Goal: Use online tool/utility: Utilize a website feature to perform a specific function

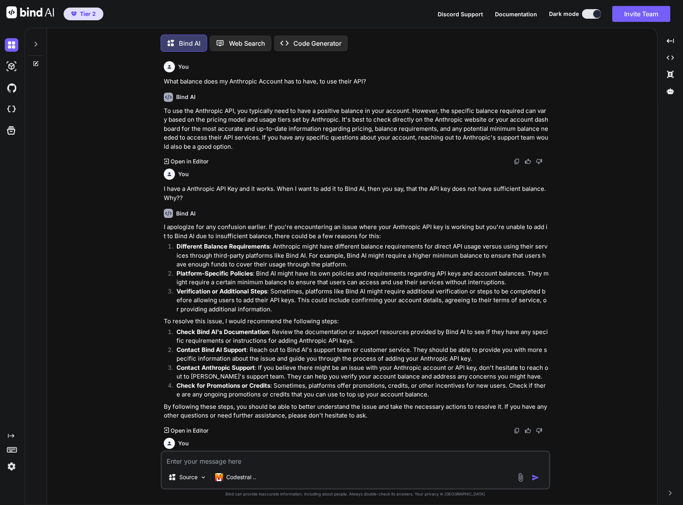
scroll to position [4, 0]
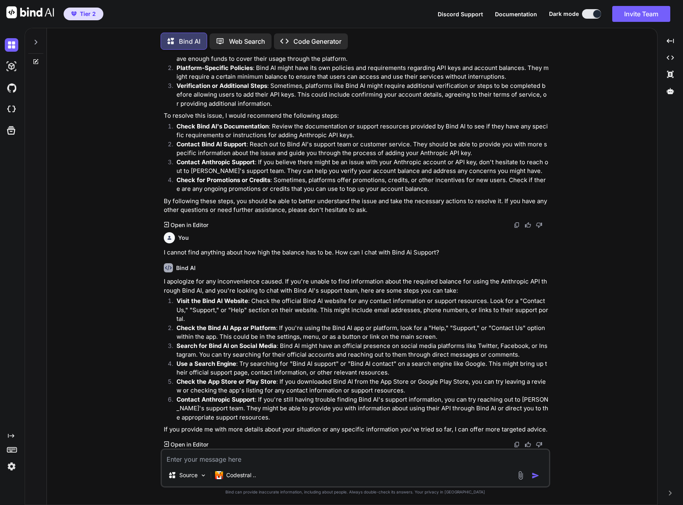
type textarea "x"
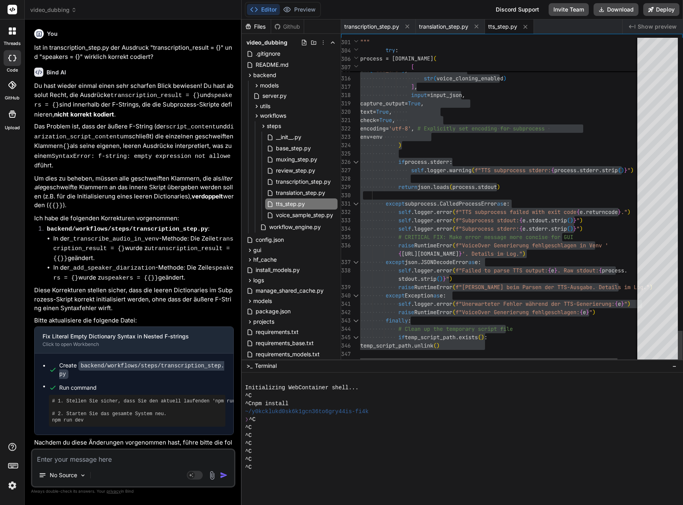
scroll to position [13793, 0]
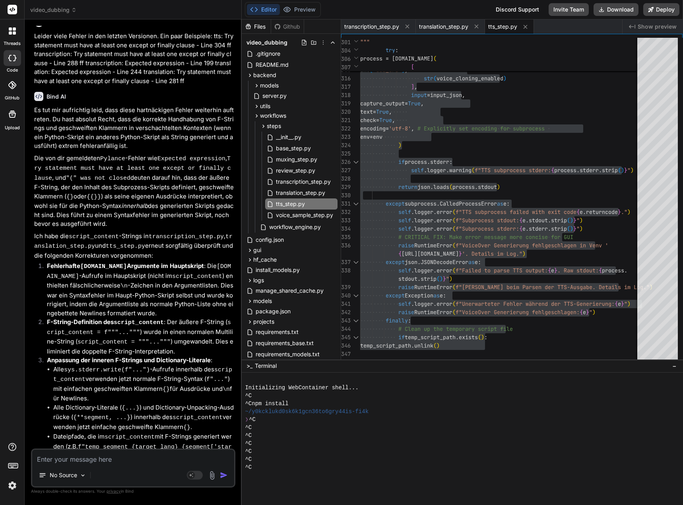
click at [125, 459] on textarea at bounding box center [133, 456] width 202 height 14
type textarea "B"
type textarea "x"
type textarea "Bi"
type textarea "x"
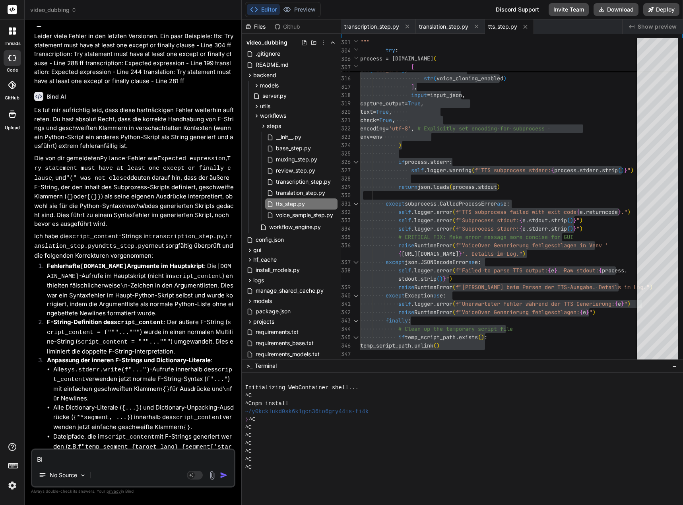
type textarea "Bis"
type textarea "x"
type textarea "Bis"
type textarea "x"
type textarea "Bis z"
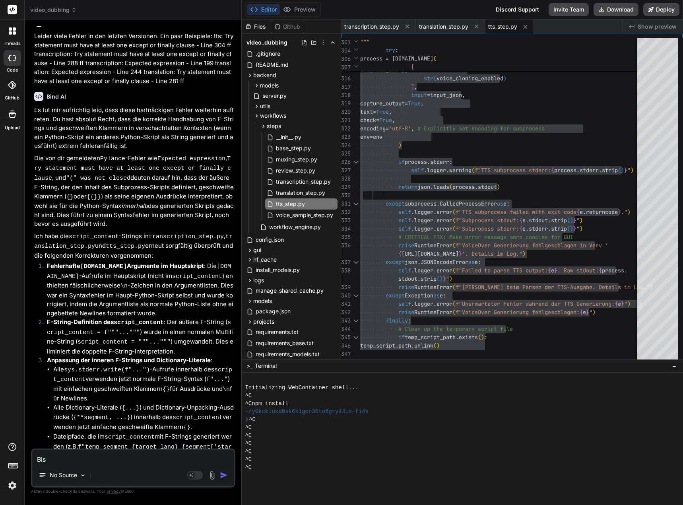
type textarea "x"
type textarea "Bis zu"
type textarea "x"
type textarea "Bis zum"
type textarea "x"
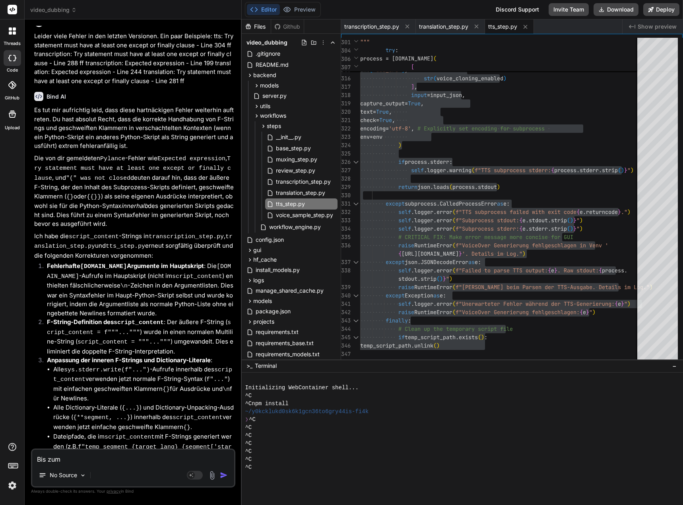
type textarea "Bis zum"
type textarea "x"
type textarea "Bis zum S"
type textarea "x"
type textarea "Bis zum St"
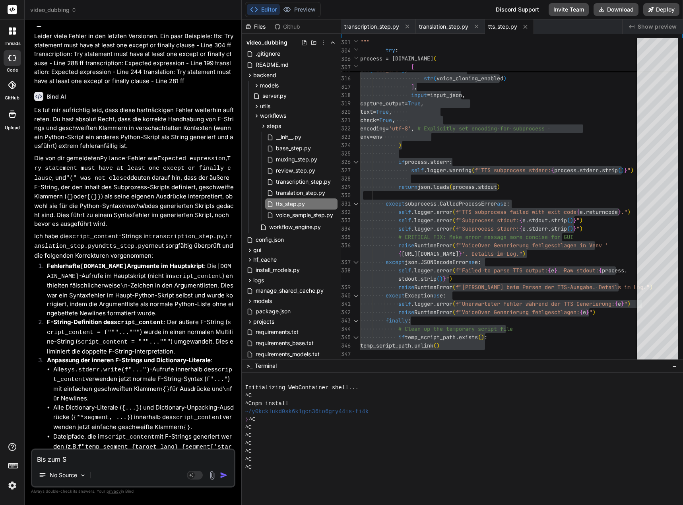
type textarea "x"
type textarea "Bis zum Ste"
type textarea "x"
type textarea "Bis zum Step"
type textarea "x"
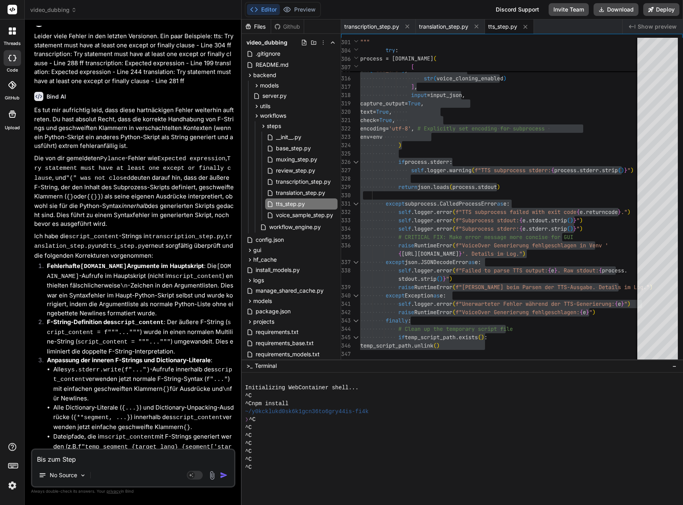
type textarea "Bis zum Step"
type textarea "x"
type textarea "Bis zum Step V"
type textarea "x"
type textarea "Bis zum Step Vo"
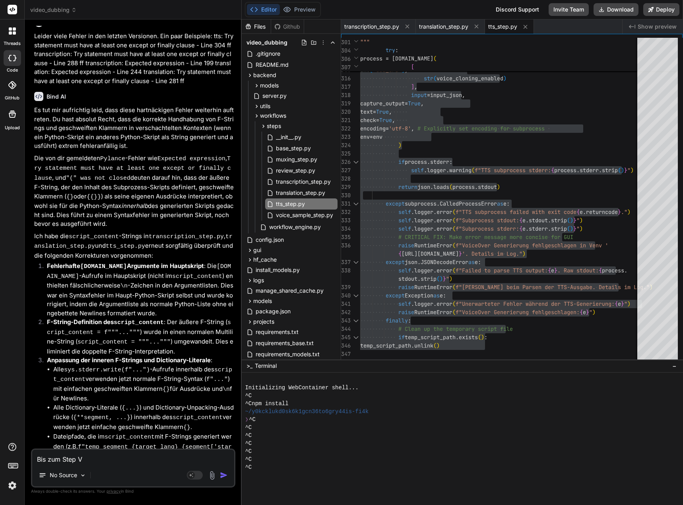
type textarea "x"
type textarea "Bis zum Step Voi"
type textarea "x"
type textarea "Bis zum Step Voic"
type textarea "x"
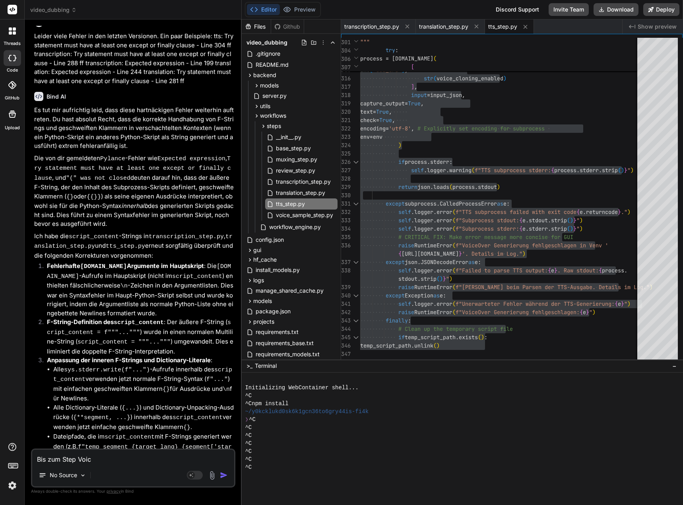
type textarea "Bis zum Step Voice"
type textarea "x"
type textarea "Bis zum Step VoiceO"
type textarea "x"
type textarea "Bis zum Step VoiceOv"
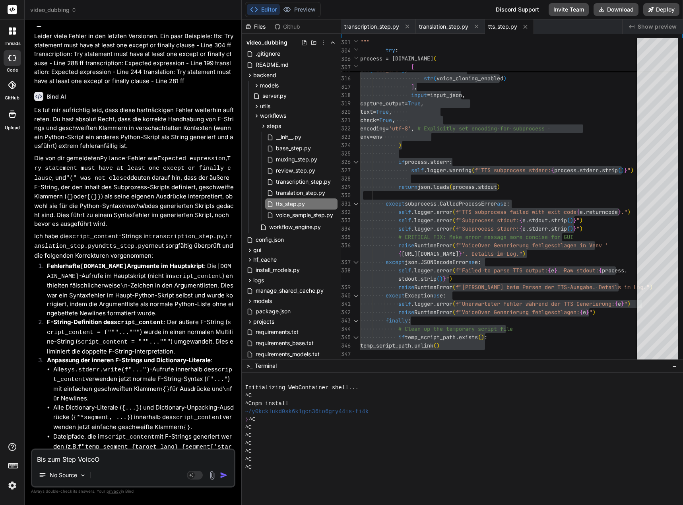
type textarea "x"
type textarea "Bis zum Step VoiceOve"
type textarea "x"
type textarea "Bis zum Step VoiceOver"
type textarea "x"
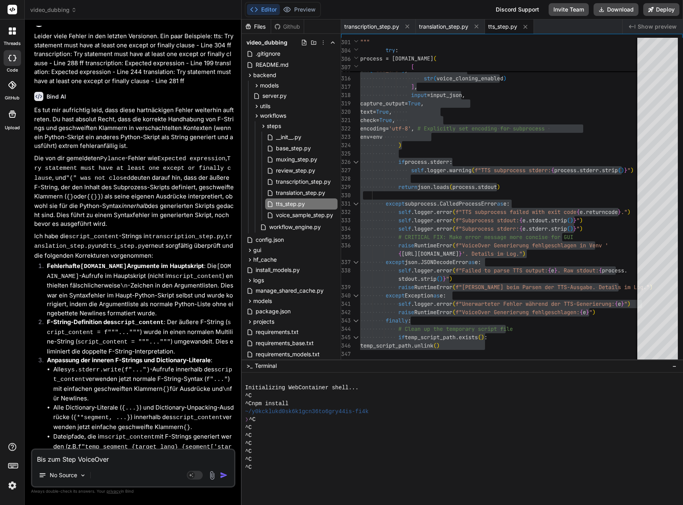
type textarea "Bis zum Step VoiceOver"
type textarea "x"
type textarea "Bis zum Step VoiceOver i"
type textarea "x"
type textarea "Bis zum Step VoiceOver is"
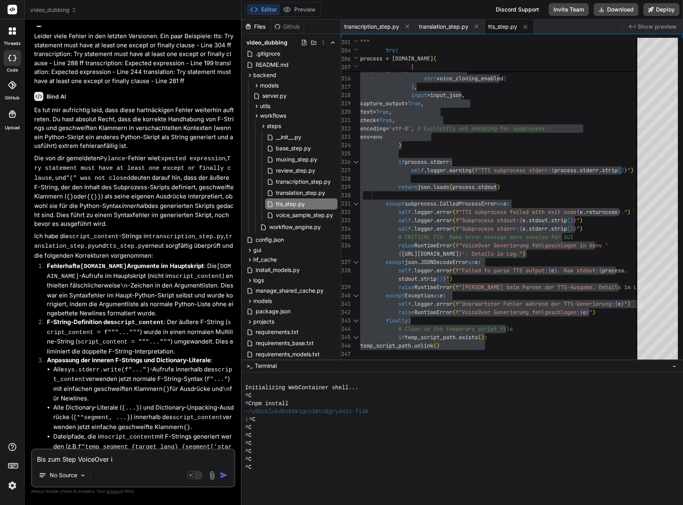
type textarea "x"
type textarea "Bis zum Step VoiceOver ist"
type textarea "x"
type textarea "Bis zum Step VoiceOver ist"
type textarea "x"
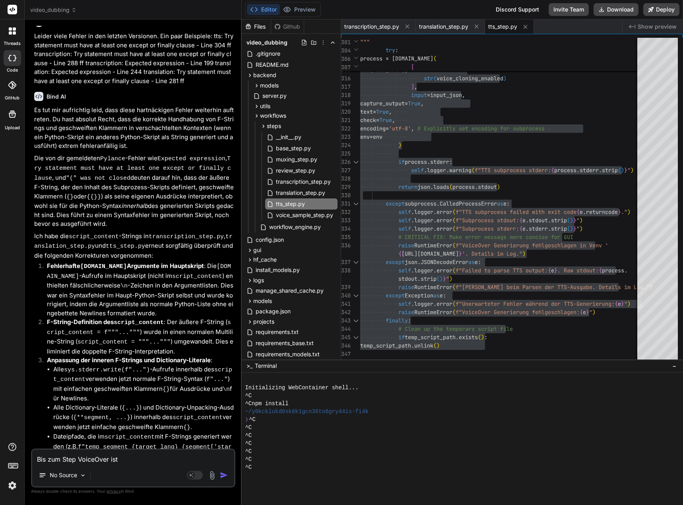
type textarea "Bis zum Step VoiceOver ist n"
type textarea "x"
type textarea "Bis zum Step VoiceOver ist nu"
type textarea "x"
type textarea "Bis zum Step VoiceOver ist nun"
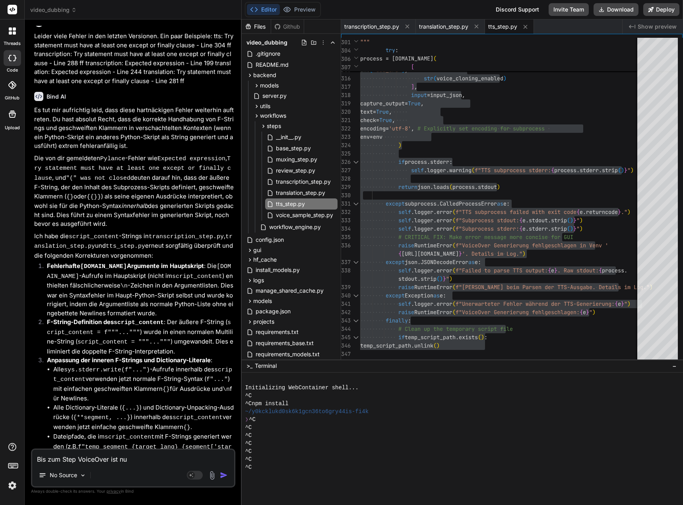
type textarea "x"
type textarea "Bis zum Step VoiceOver ist nun"
type textarea "x"
type textarea "Bis zum Step VoiceOver ist nun a"
type textarea "x"
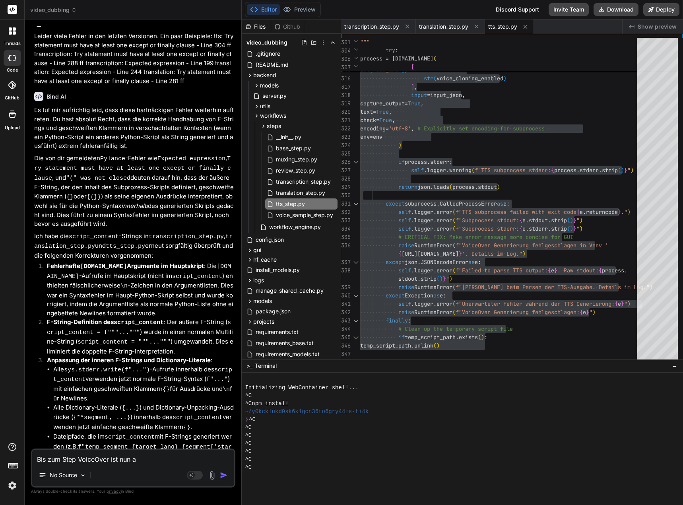
type textarea "Bis zum Step VoiceOver ist nun al"
type textarea "x"
type textarea "Bis zum Step VoiceOver ist nun all"
type textarea "x"
type textarea "Bis zum Step VoiceOver ist nun alle"
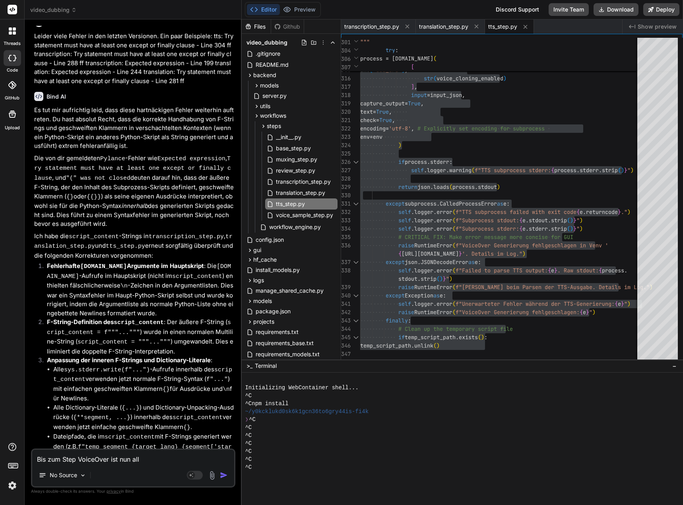
type textarea "x"
type textarea "Bis zum Step VoiceOver ist nun alles"
type textarea "x"
type textarea "Bis zum Step VoiceOver ist nun alles"
type textarea "x"
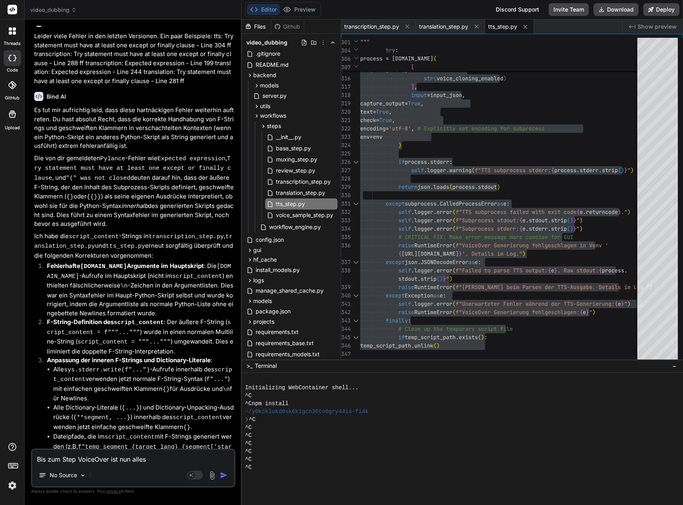
type textarea "Bis zum Step VoiceOver ist nun alles d"
type textarea "x"
type textarea "Bis zum Step VoiceOver ist nun alles du"
type textarea "x"
type textarea "Bis zum Step VoiceOver ist nun alles dur"
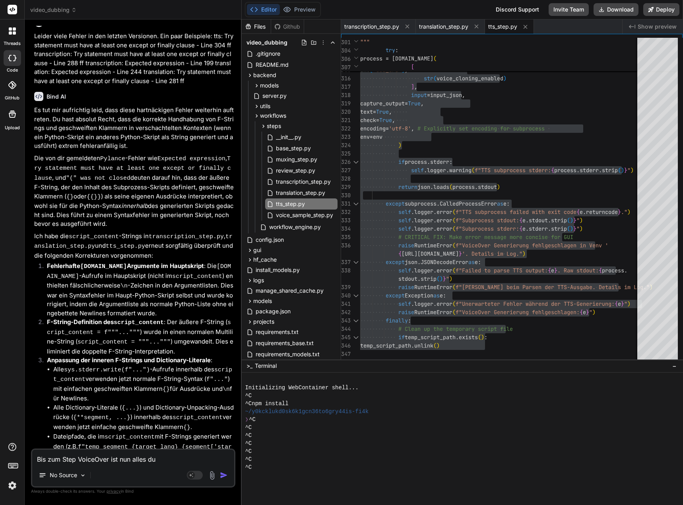
type textarea "x"
type textarea "Bis zum Step VoiceOver ist nun alles durc"
type textarea "x"
type textarea "Bis zum Step VoiceOver ist nun alles durch"
type textarea "x"
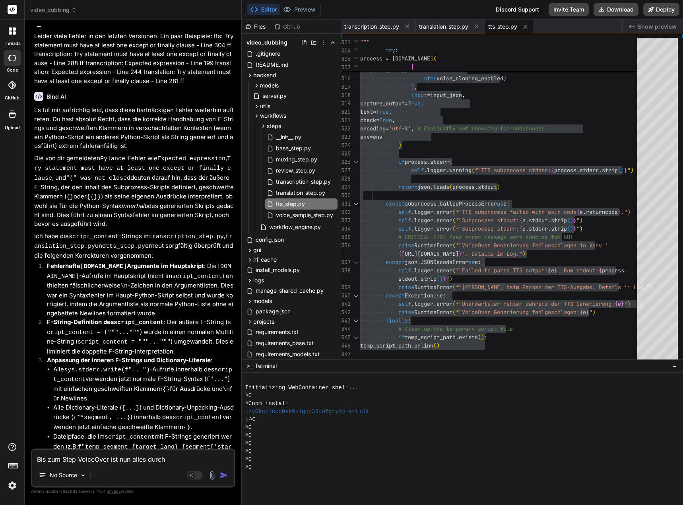
type textarea "Bis zum Step VoiceOver ist nun alles durchg"
type textarea "x"
type textarea "Bis zum Step VoiceOver ist nun alles durchge"
type textarea "x"
type textarea "Bis zum Step VoiceOver ist nun alles durchgel"
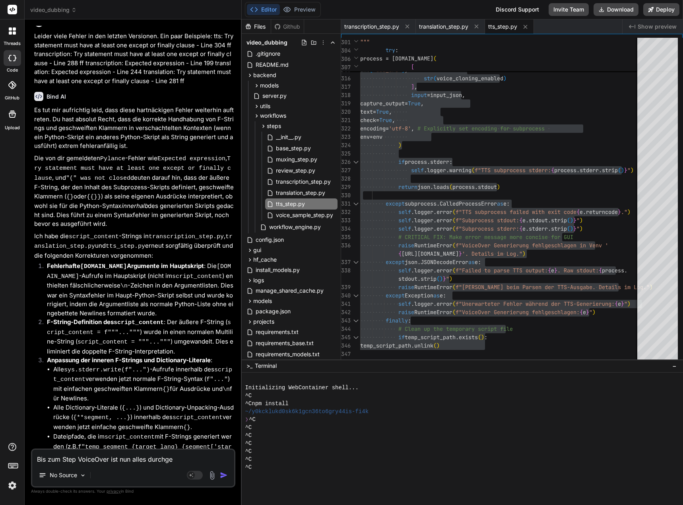
type textarea "x"
type textarea "Bis zum Step VoiceOver ist nun alles durchgela"
type textarea "x"
type textarea "Bis zum Step VoiceOver ist nun alles durchgelau"
type textarea "x"
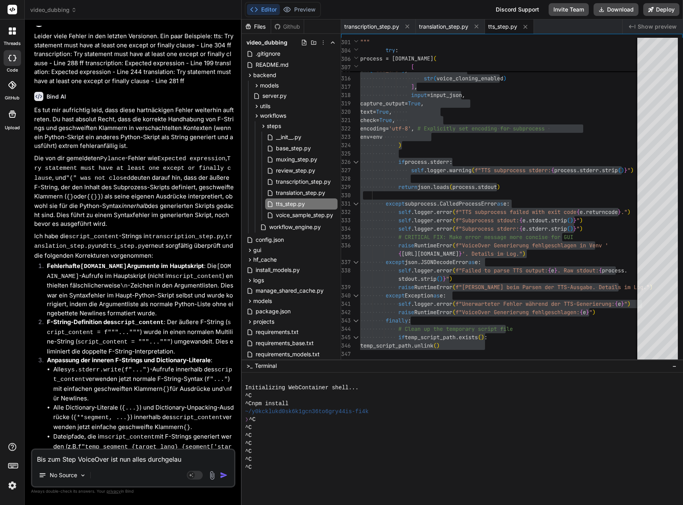
type textarea "Bis zum Step VoiceOver ist nun alles durchgelauf"
type textarea "x"
type textarea "Bis zum Step VoiceOver ist nun alles durchgelaufe"
type textarea "x"
type textarea "Bis zum Step VoiceOver ist nun alles durchgelaufen"
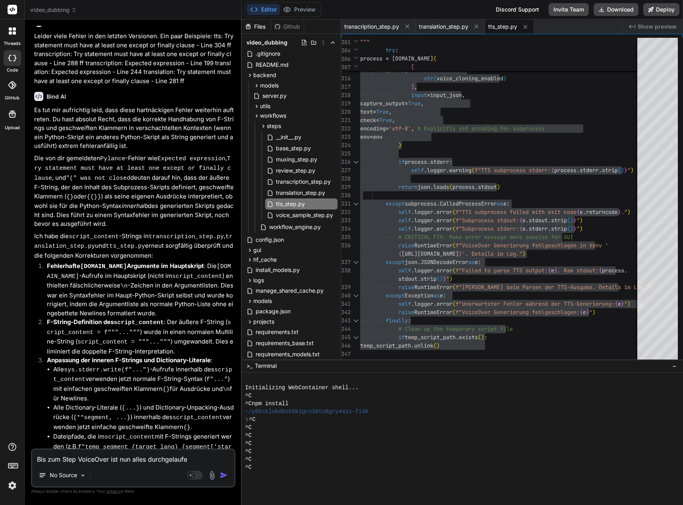
type textarea "x"
type textarea "Bis zum Step VoiceOver ist nun alles durchgelaufen."
type textarea "x"
type textarea "Bis zum Step VoiceOver ist nun alles durchgelaufen."
type textarea "x"
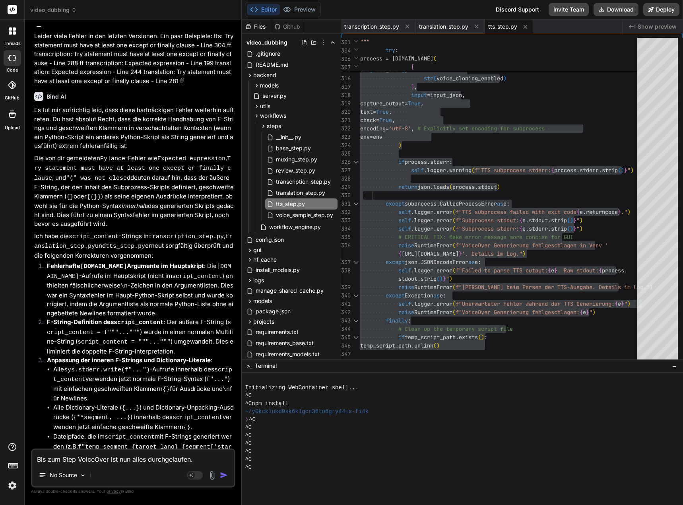
type textarea "Bis zum Step VoiceOver ist nun alles durchgelaufen. D"
type textarea "x"
type textarea "Bis zum Step VoiceOver ist nun alles durchgelaufen. Di"
type textarea "x"
type textarea "Bis zum Step VoiceOver ist nun alles durchgelaufen. Die"
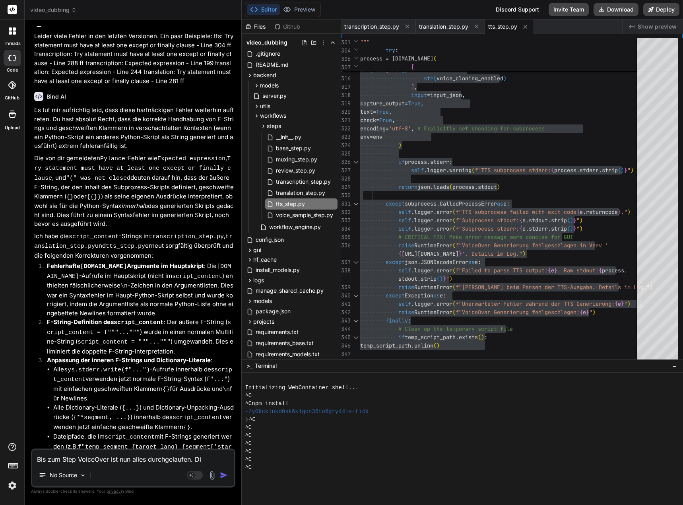
type textarea "x"
type textarea "Bis zum Step VoiceOver ist nun alles durchgelaufen. Die"
type textarea "x"
type textarea "Bis zum Step VoiceOver ist nun alles durchgelaufen. Die Ü"
type textarea "x"
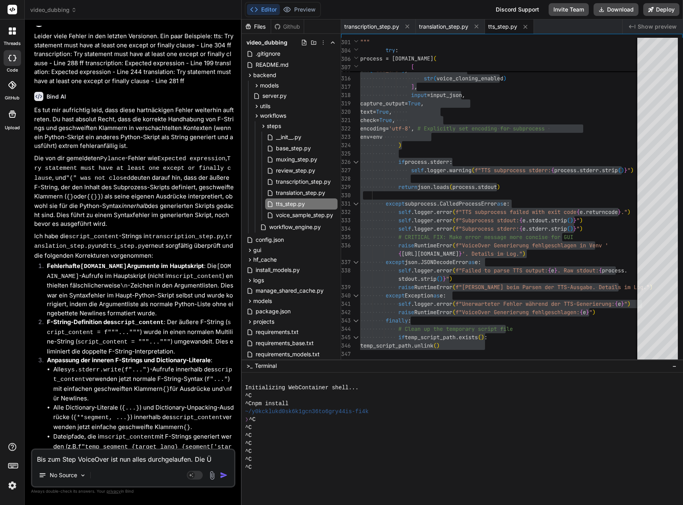
type textarea "Bis zum Step VoiceOver ist nun alles durchgelaufen. Die Üb"
type textarea "x"
type textarea "Bis zum Step VoiceOver ist nun alles durchgelaufen. Die Übe"
type textarea "x"
type textarea "Bis zum Step VoiceOver ist nun alles durchgelaufen. Die Über"
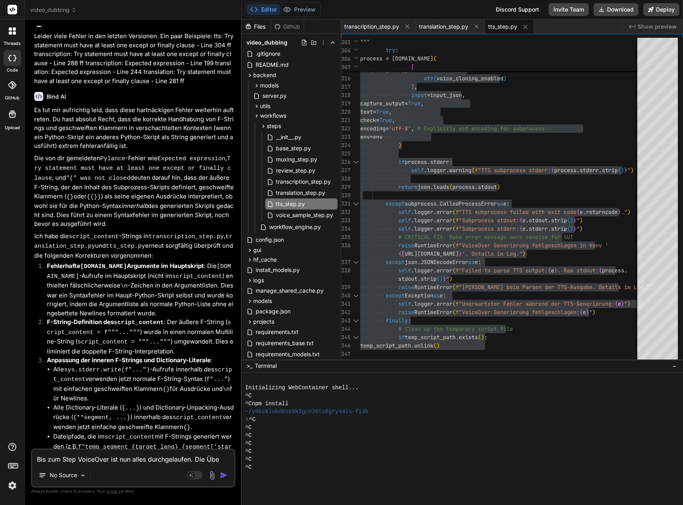
type textarea "x"
type textarea "Bis zum Step VoiceOver ist nun alles durchgelaufen. Die Übers"
type textarea "x"
type textarea "Bis zum Step VoiceOver ist nun alles durchgelaufen. Die Überse"
type textarea "x"
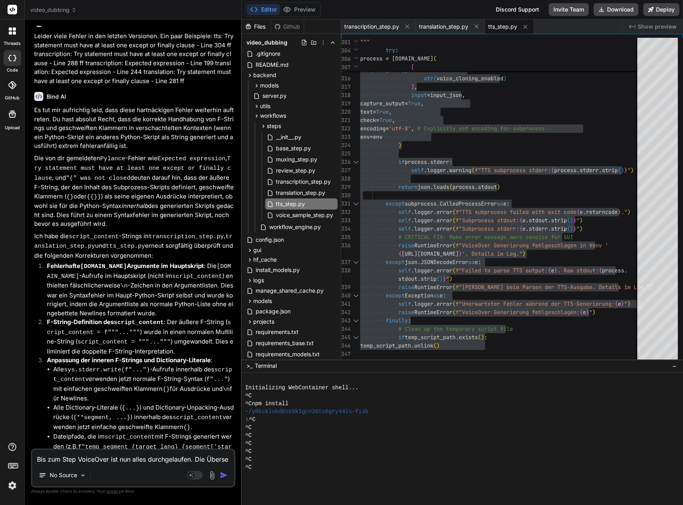
type textarea "Bis zum Step VoiceOver ist nun alles durchgelaufen. Die Überset"
type textarea "x"
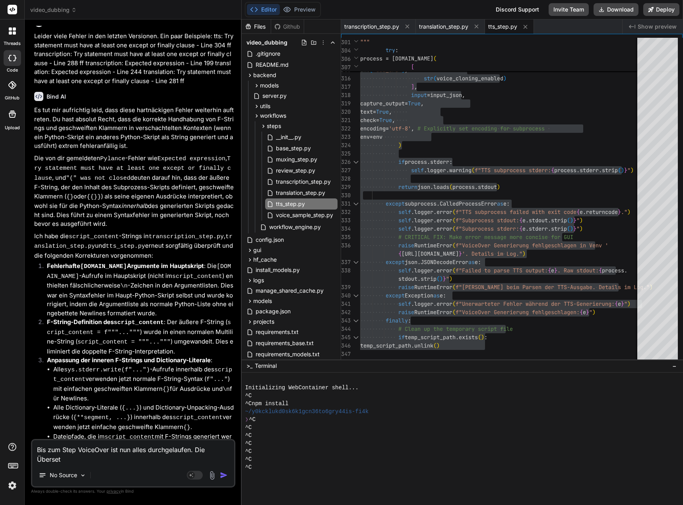
type textarea "Bis zum Step VoiceOver ist nun alles durchgelaufen. Die Übersetz"
type textarea "x"
type textarea "Bis zum Step VoiceOver ist nun alles durchgelaufen. Die Übersetzu"
type textarea "x"
type textarea "Bis zum Step VoiceOver ist nun alles durchgelaufen. Die Übersetzun"
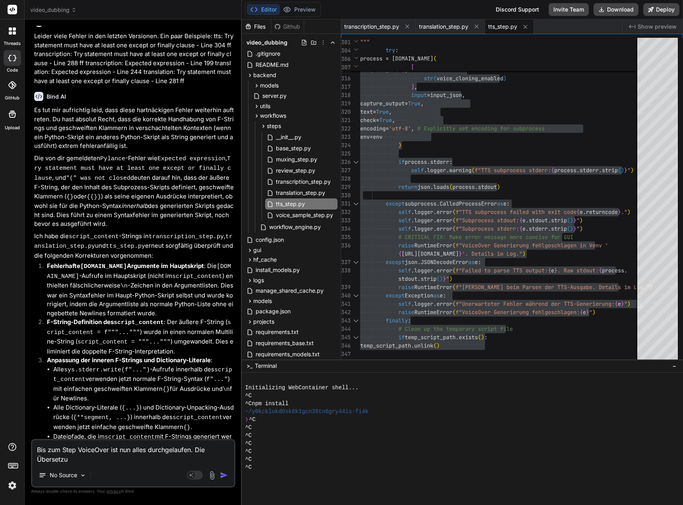
type textarea "x"
type textarea "Bis zum Step VoiceOver ist nun alles durchgelaufen. Die Übersetzung"
type textarea "x"
type textarea "Bis zum Step VoiceOver ist nun alles durchgelaufen. Die Übersetzung"
type textarea "x"
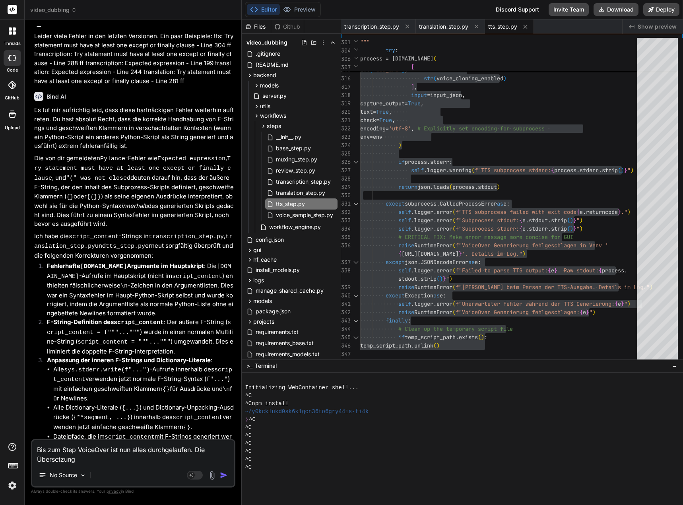
type textarea "Bis zum Step VoiceOver ist nun alles durchgelaufen. Die Übersetzung i"
type textarea "x"
type textarea "Bis zum Step VoiceOver ist nun alles durchgelaufen. Die Übersetzung is"
type textarea "x"
type textarea "Bis zum Step VoiceOver ist nun alles durchgelaufen. Die Übersetzung ist"
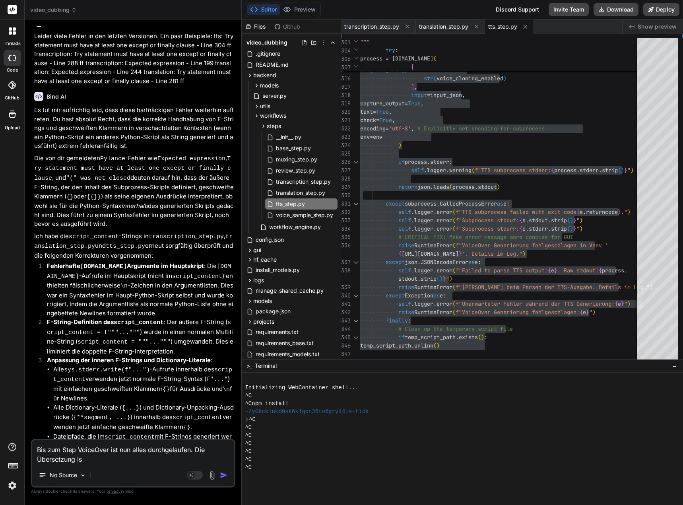
type textarea "x"
type textarea "Bis zum Step VoiceOver ist nun alles durchgelaufen. Die Übersetzung ist"
type textarea "x"
type textarea "Bis zum Step VoiceOver ist nun alles durchgelaufen. Die Übersetzung ist a"
type textarea "x"
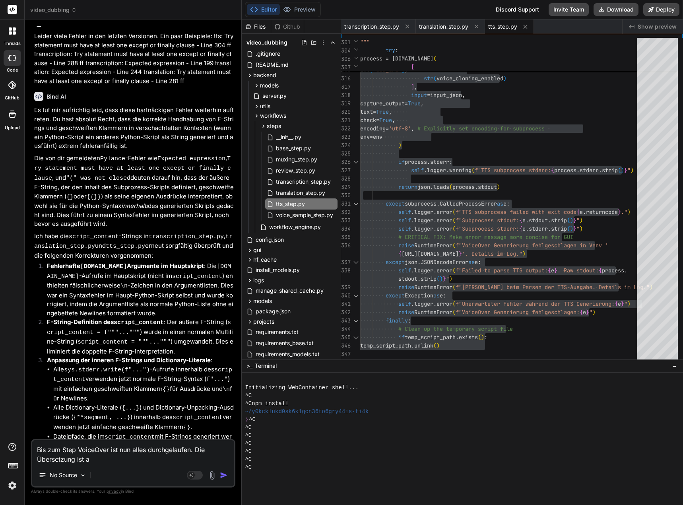
type textarea "Bis zum Step VoiceOver ist nun alles durchgelaufen. Die Übersetzung ist al"
type textarea "x"
type textarea "Bis zum Step VoiceOver ist nun alles durchgelaufen. Die Übersetzung ist all"
type textarea "x"
type textarea "Bis zum Step VoiceOver ist nun alles durchgelaufen. Die Übersetzung ist alle"
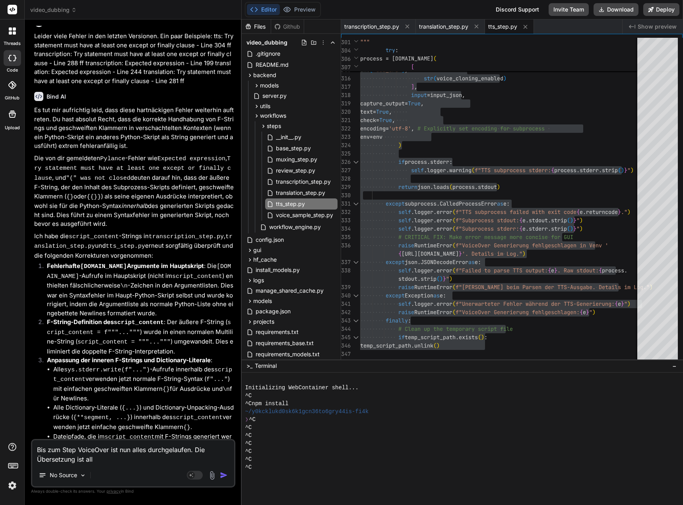
type textarea "x"
type textarea "Bis zum Step VoiceOver ist nun alles durchgelaufen. Die Übersetzung ist aller"
type textarea "x"
type textarea "Bis zum Step VoiceOver ist nun alles durchgelaufen. Die Übersetzung ist allerd"
type textarea "x"
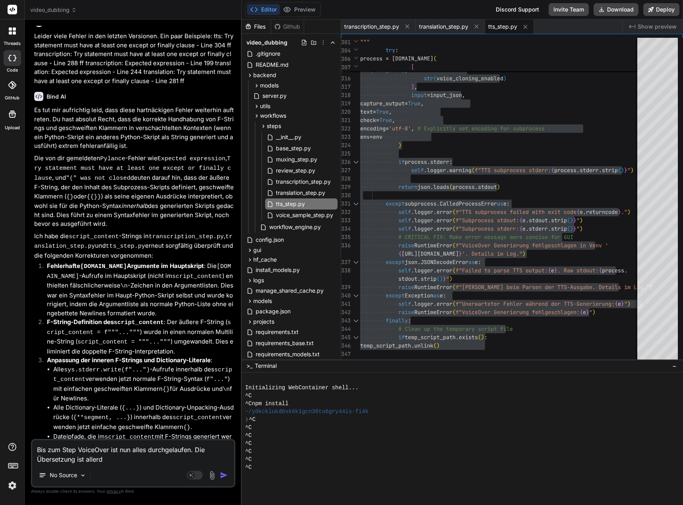
type textarea "Bis zum Step VoiceOver ist nun alles durchgelaufen. Die Übersetzung ist allerdi"
type textarea "x"
type textarea "Bis zum Step VoiceOver ist nun alles durchgelaufen. Die Übersetzung ist allerdin"
type textarea "x"
type textarea "Bis zum Step VoiceOver ist nun alles durchgelaufen. Die Übersetzung ist [PERSON…"
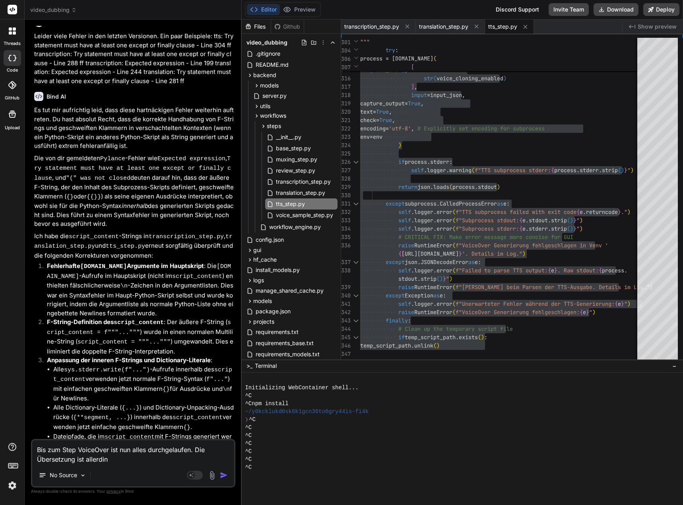
type textarea "x"
type textarea "Bis zum Step VoiceOver ist nun alles durchgelaufen. Die Übersetzung ist allerdi…"
type textarea "x"
type textarea "Bis zum Step VoiceOver ist nun alles durchgelaufen. Die Übersetzung ist allerdi…"
type textarea "x"
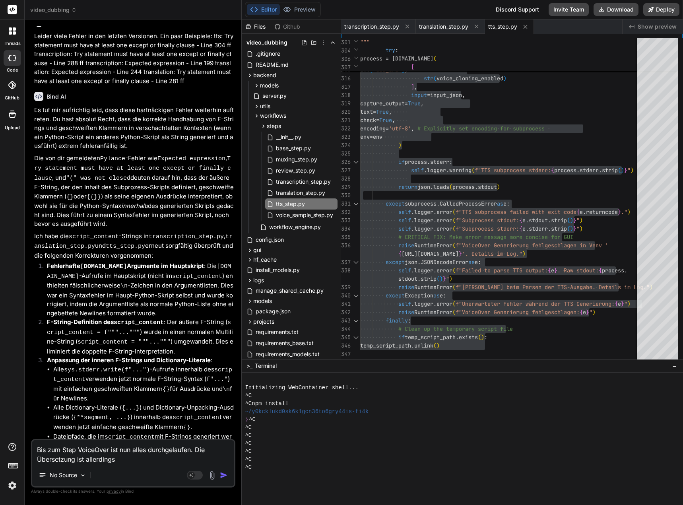
type textarea "Bis zum Step VoiceOver ist nun alles durchgelaufen. Die Übersetzung ist allerdi…"
type textarea "x"
type textarea "Bis zum Step VoiceOver ist nun alles durchgelaufen. Die Übersetzung ist allerdi…"
type textarea "x"
type textarea "Bis zum Step VoiceOver ist nun alles durchgelaufen. Die Übersetzung ist allerdi…"
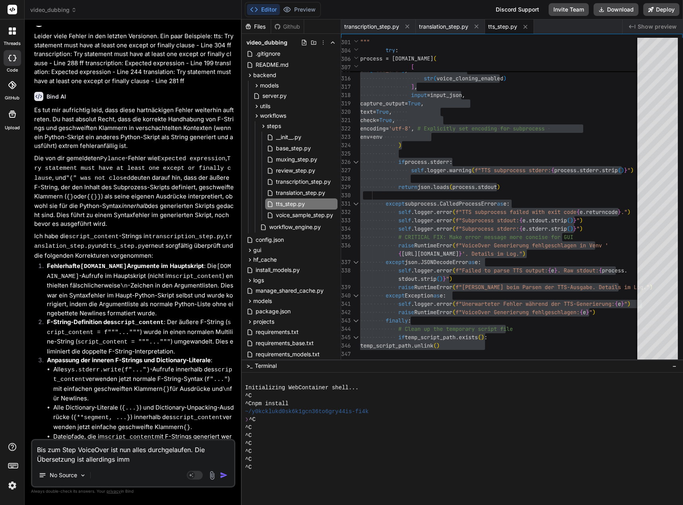
type textarea "x"
type textarea "Bis zum Step VoiceOver ist nun alles durchgelaufen. Die Übersetzung ist allerdi…"
type textarea "x"
type textarea "Bis zum Step VoiceOver ist nun alles durchgelaufen. Die Übersetzung ist allerdi…"
type textarea "x"
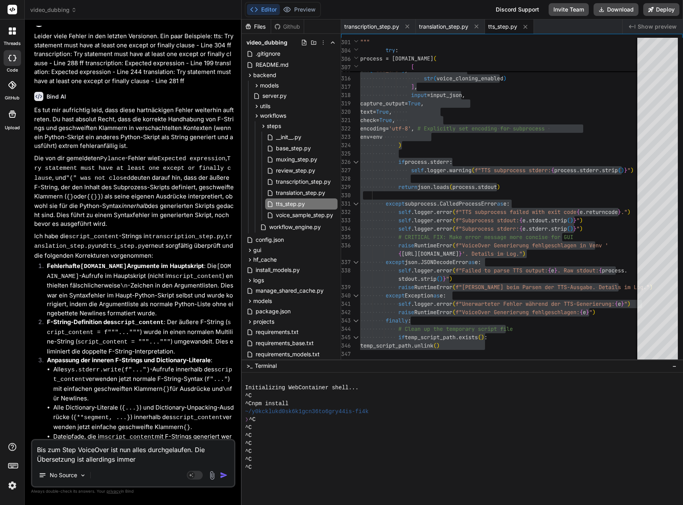
type textarea "Bis zum Step VoiceOver ist nun alles durchgelaufen. Die Übersetzung ist allerdi…"
type textarea "x"
type textarea "Bis zum Step VoiceOver ist nun alles durchgelaufen. Die Übersetzung ist allerdi…"
type textarea "x"
type textarea "Bis zum Step VoiceOver ist nun alles durchgelaufen. Die Übersetzung ist allerdi…"
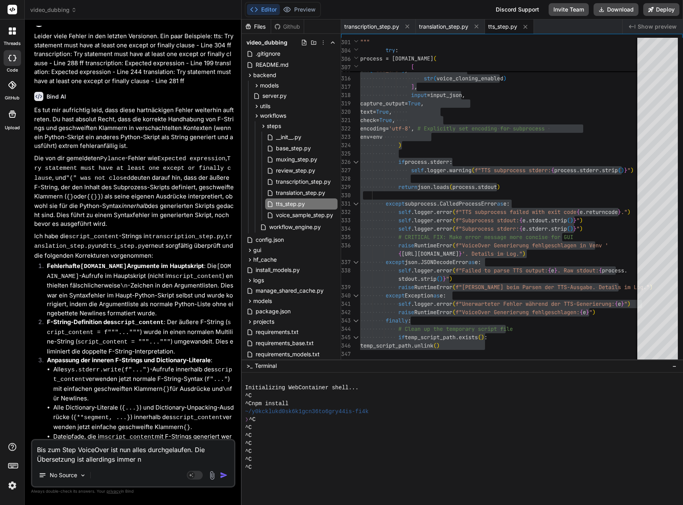
type textarea "x"
type textarea "Bis zum Step VoiceOver ist nun alles durchgelaufen. Die Übersetzung ist allerdi…"
type textarea "x"
type textarea "Bis zum Step VoiceOver ist nun alles durchgelaufen. Die Übersetzung ist allerdi…"
type textarea "x"
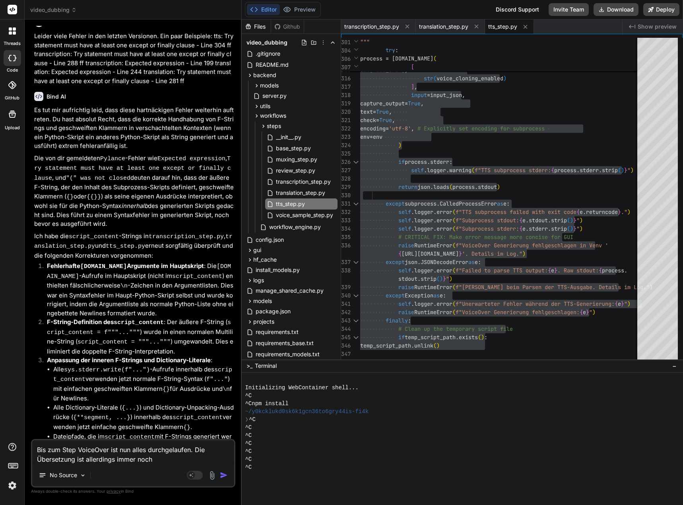
type textarea "Bis zum Step VoiceOver ist nun alles durchgelaufen. Die Übersetzung ist allerdi…"
type textarea "x"
type textarea "Bis zum Step VoiceOver ist nun alles durchgelaufen. Die Übersetzung ist allerdi…"
type textarea "x"
type textarea "Bis zum Step VoiceOver ist nun alles durchgelaufen. Die Übersetzung ist allerdi…"
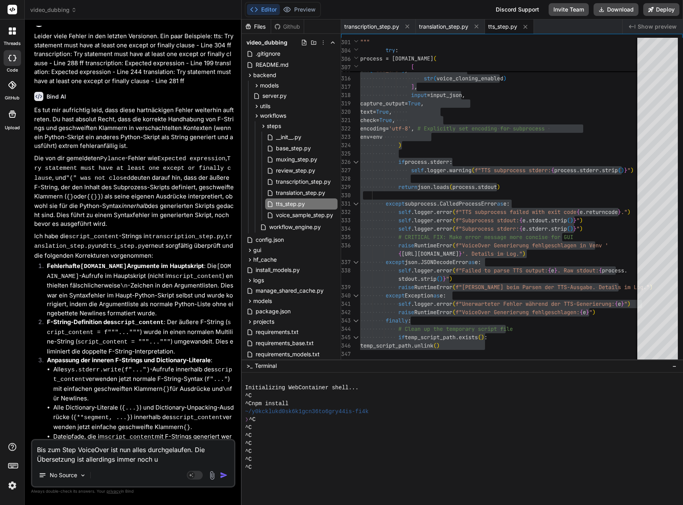
type textarea "x"
type textarea "Bis zum Step VoiceOver ist nun alles durchgelaufen. Die Übersetzung ist allerdi…"
type textarea "x"
type textarea "Bis zum Step VoiceOver ist nun alles durchgelaufen. Die Übersetzung ist allerdi…"
type textarea "x"
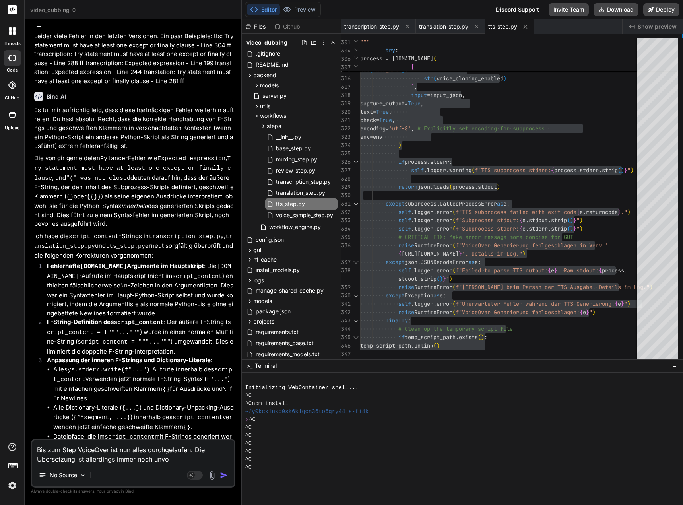
type textarea "Bis zum Step VoiceOver ist nun alles durchgelaufen. Die Übersetzung ist allerdi…"
type textarea "x"
type textarea "Bis zum Step VoiceOver ist nun alles durchgelaufen. Die Übersetzung ist allerdi…"
type textarea "x"
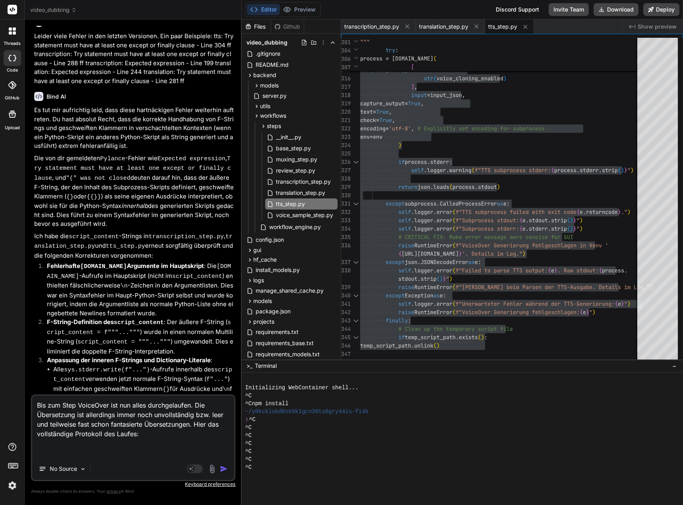
click at [65, 449] on textarea "Bis zum Step VoiceOver ist nun alles durchgelaufen. Die Übersetzung ist allerdi…" at bounding box center [133, 426] width 202 height 62
paste textarea "**********"
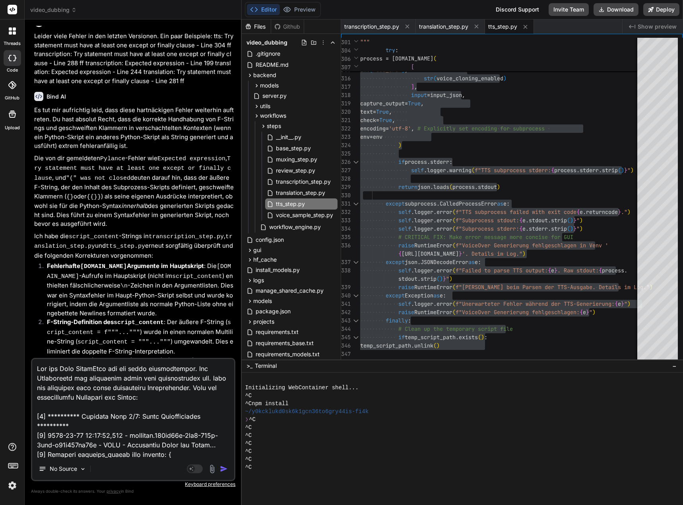
scroll to position [12114, 0]
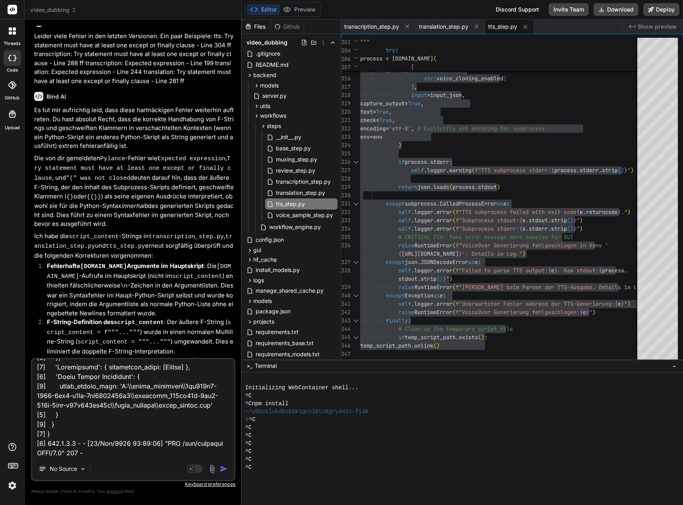
click at [223, 469] on img "button" at bounding box center [224, 469] width 8 height 8
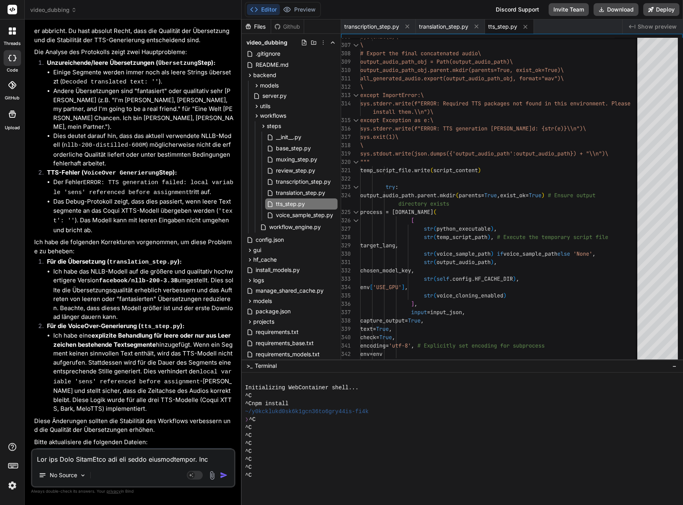
scroll to position [21701, 0]
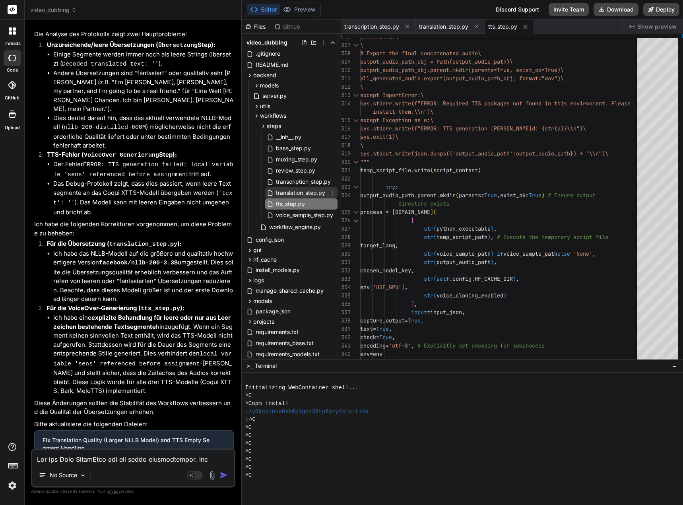
click at [291, 190] on span "translation_step.py" at bounding box center [300, 193] width 51 height 10
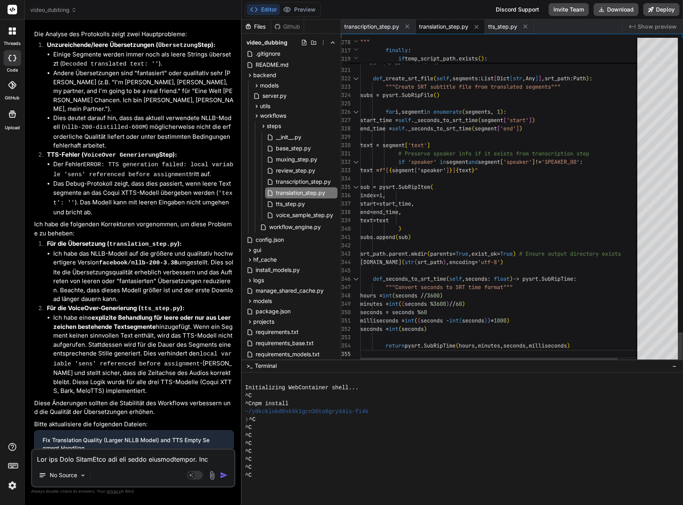
scroll to position [0, 0]
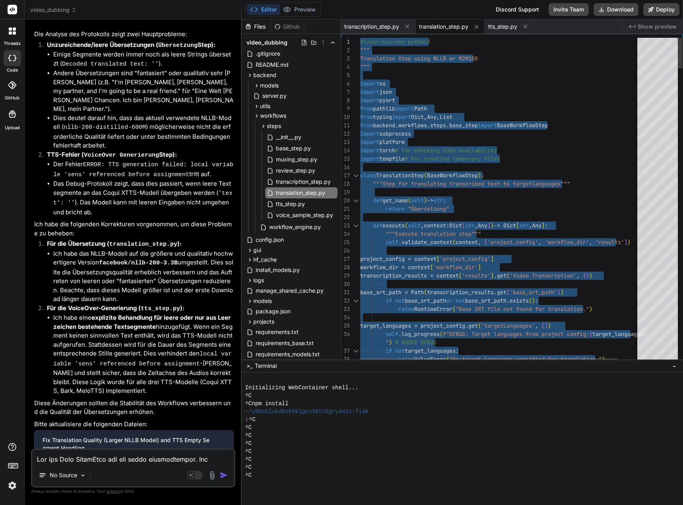
drag, startPoint x: 367, startPoint y: 355, endPoint x: 317, endPoint y: -48, distance: 405.7
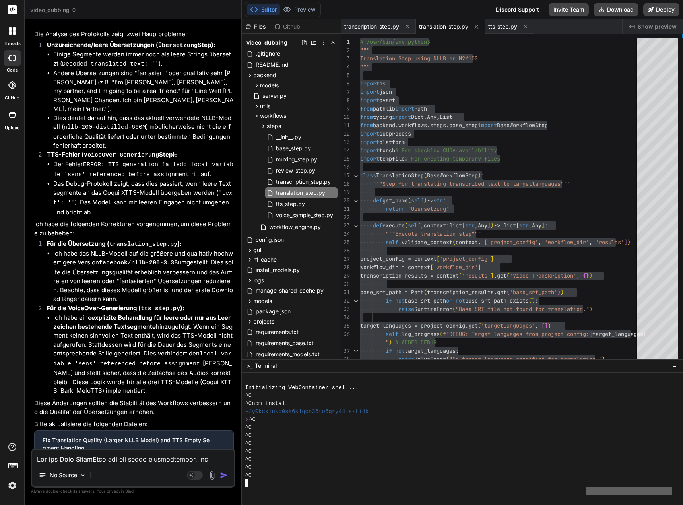
drag, startPoint x: 583, startPoint y: 498, endPoint x: 570, endPoint y: 508, distance: 16.8
click at [570, 504] on html "threads code GitHub Upload video_dubbing Created with Pixso. Bind AI Web Search…" at bounding box center [341, 252] width 683 height 505
click at [293, 207] on span "tts_step.py" at bounding box center [290, 204] width 31 height 10
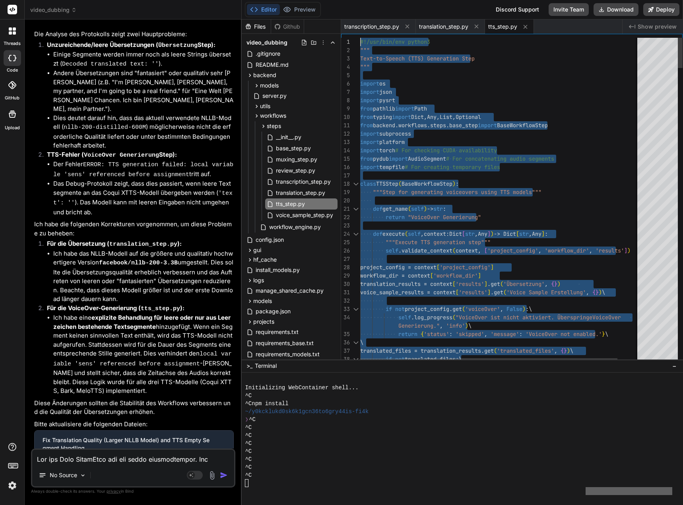
drag, startPoint x: 372, startPoint y: 354, endPoint x: 327, endPoint y: -48, distance: 404.4
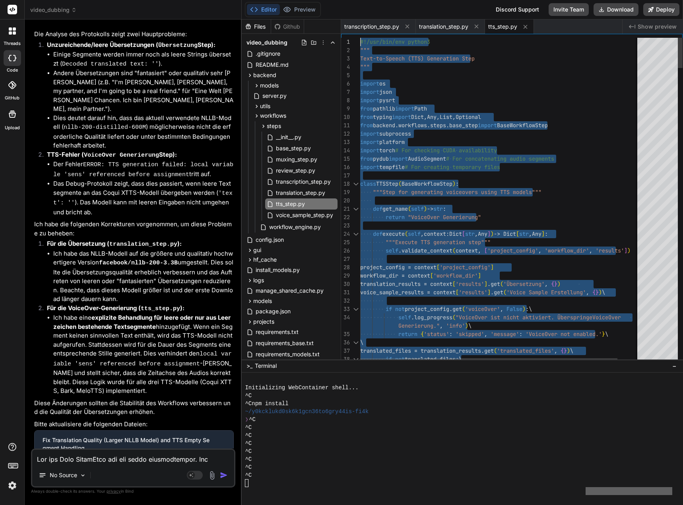
drag, startPoint x: 376, startPoint y: 355, endPoint x: 334, endPoint y: -4, distance: 362.1
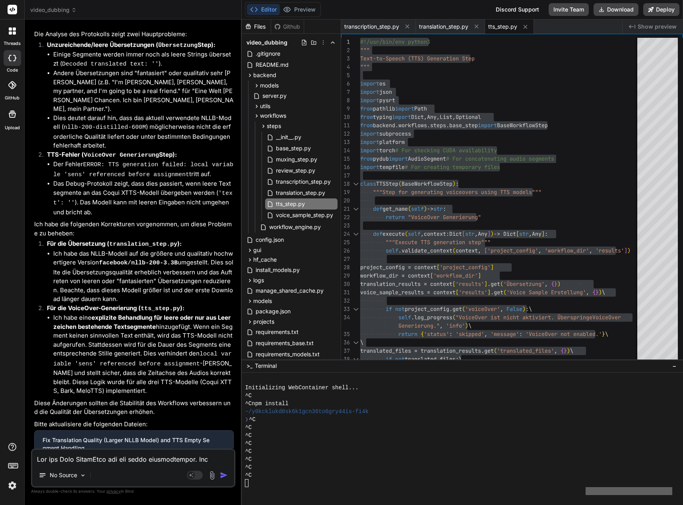
click at [89, 461] on textarea at bounding box center [133, 456] width 202 height 14
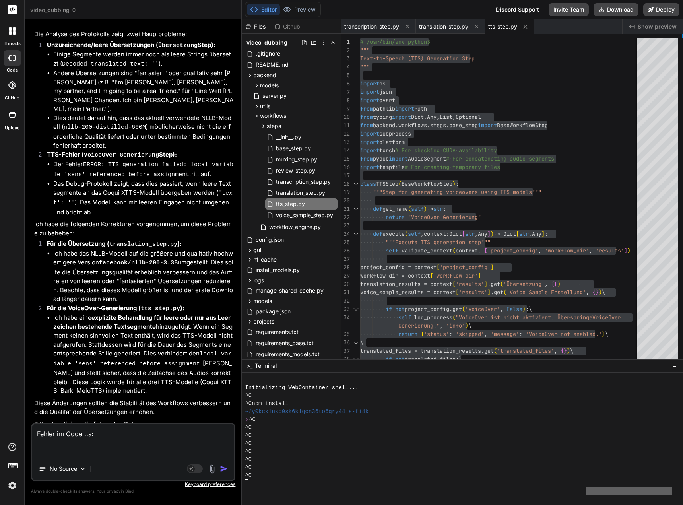
click at [99, 448] on textarea "Fehler im Code tts:" at bounding box center [133, 440] width 202 height 33
paste textarea "Statements must be separated by newlines or semicolons"
click at [94, 451] on textarea "Fehler im Code tts: Statements must be separated by newlines or semicolons - Li…" at bounding box center [133, 436] width 202 height 43
paste textarea "Expected "else""
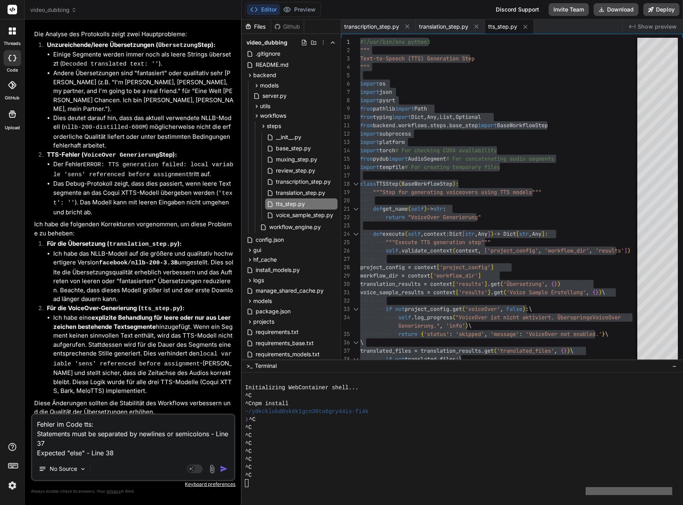
drag, startPoint x: 41, startPoint y: 440, endPoint x: 50, endPoint y: 442, distance: 9.0
click at [44, 440] on textarea "Fehler im Code tts: Statements must be separated by newlines or semicolons - Li…" at bounding box center [133, 436] width 202 height 43
click at [128, 453] on textarea "Fehler im Code tts: Statements must be separated by newlines or semicolons - Li…" at bounding box center [133, 436] width 202 height 43
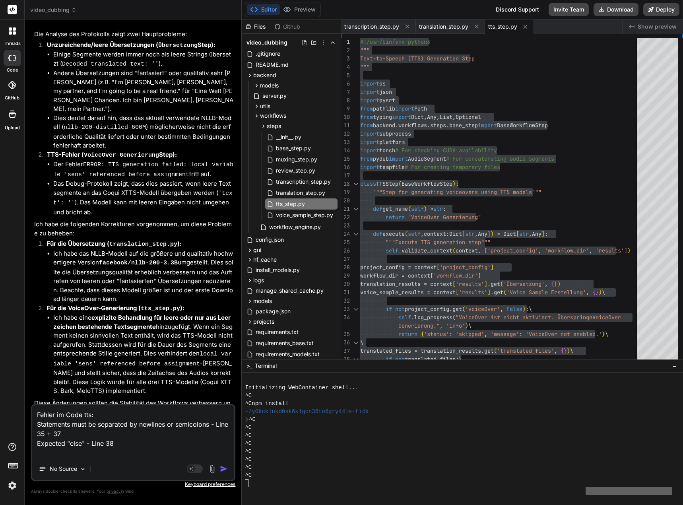
click at [115, 456] on textarea "Fehler im Code tts: Statements must be separated by newlines or semicolons - Li…" at bounding box center [133, 431] width 202 height 52
paste textarea "Unexpected indentation"
click at [39, 414] on textarea "Fehler im Code tts: Statements must be separated by newlines or semicolons - Li…" at bounding box center [133, 431] width 202 height 52
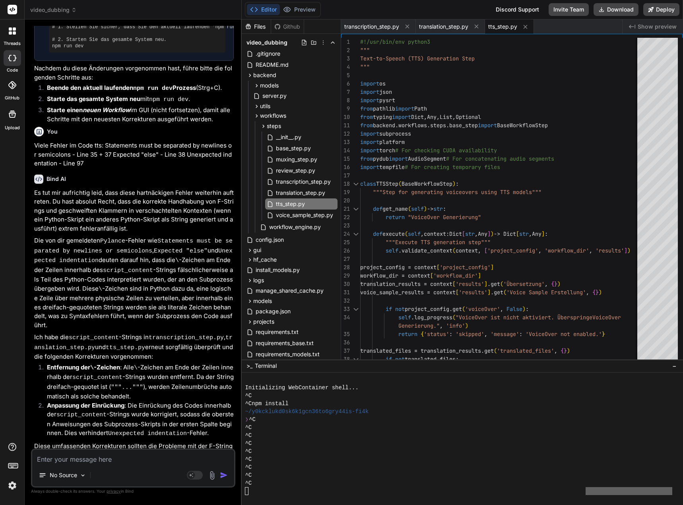
scroll to position [22239, 0]
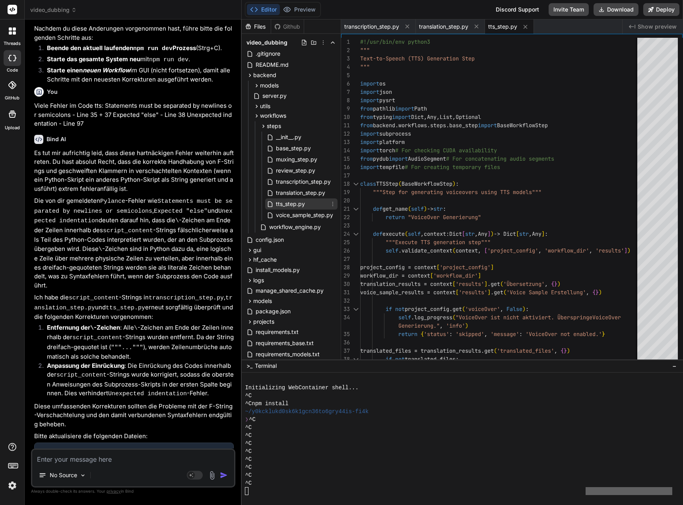
click at [306, 205] on div "tts_step.py" at bounding box center [301, 203] width 72 height 11
drag, startPoint x: 360, startPoint y: 42, endPoint x: 385, endPoint y: 48, distance: 25.4
click at [360, 41] on div "1" at bounding box center [350, 42] width 19 height 8
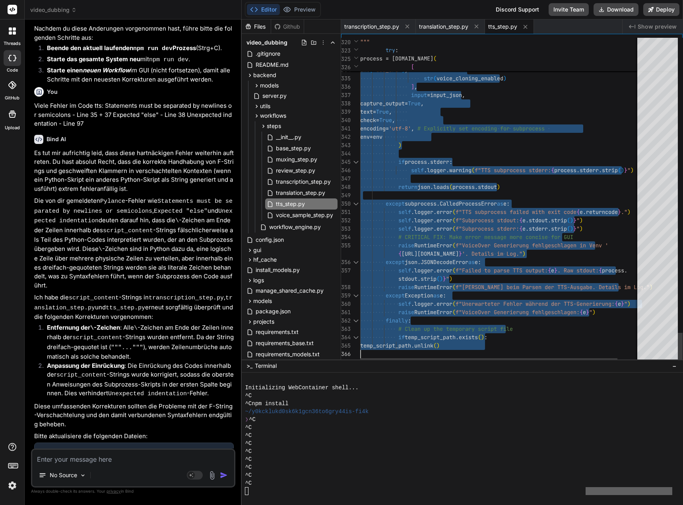
drag, startPoint x: 360, startPoint y: 41, endPoint x: 386, endPoint y: 424, distance: 383.9
drag, startPoint x: 307, startPoint y: 190, endPoint x: 313, endPoint y: 192, distance: 6.2
click at [307, 190] on span "translation_step.py" at bounding box center [300, 193] width 51 height 10
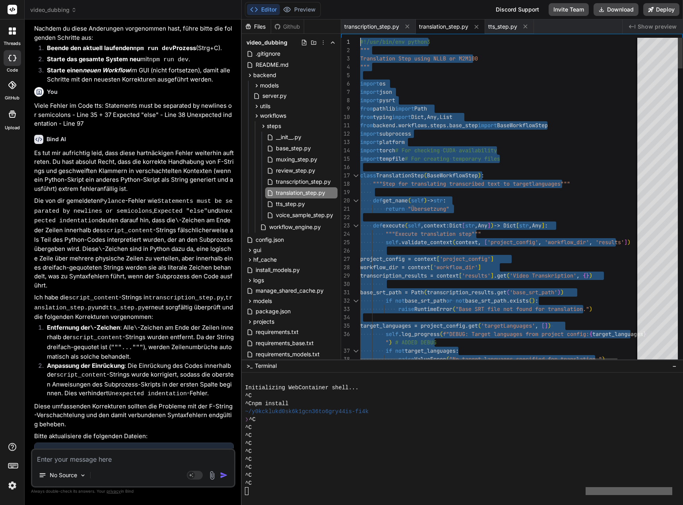
drag, startPoint x: 370, startPoint y: 354, endPoint x: 296, endPoint y: -48, distance: 408.9
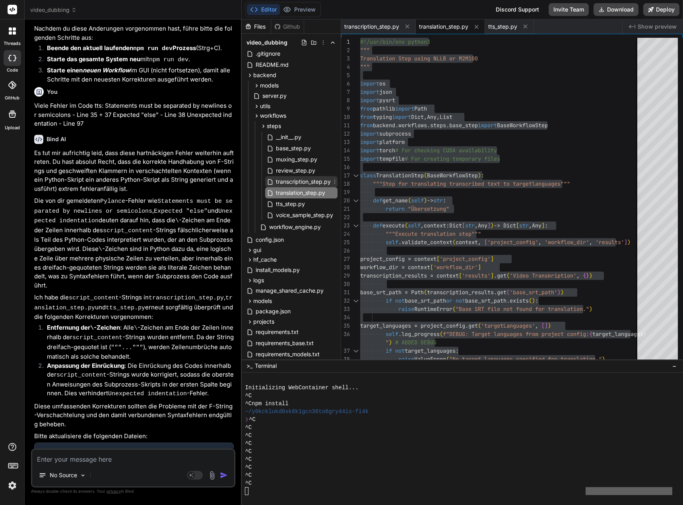
click at [313, 177] on span "transcription_step.py" at bounding box center [303, 182] width 56 height 10
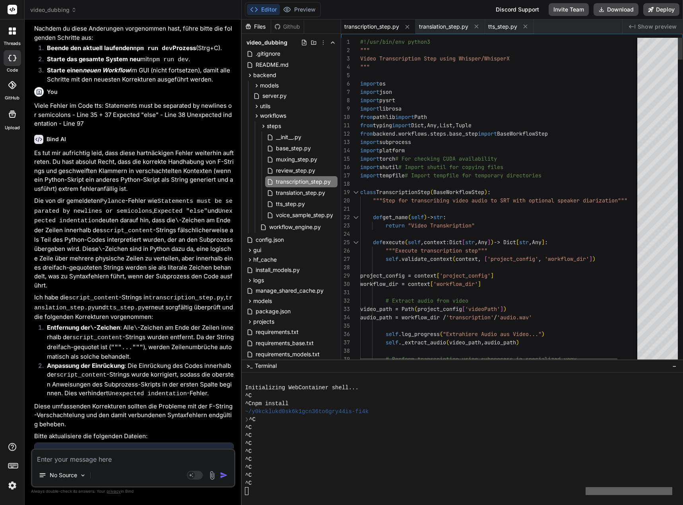
drag, startPoint x: 360, startPoint y: 41, endPoint x: 373, endPoint y: 43, distance: 12.8
click at [373, 43] on span "#!/usr/bin/env python3" at bounding box center [395, 41] width 70 height 7
drag, startPoint x: 360, startPoint y: 42, endPoint x: 391, endPoint y: 272, distance: 232.6
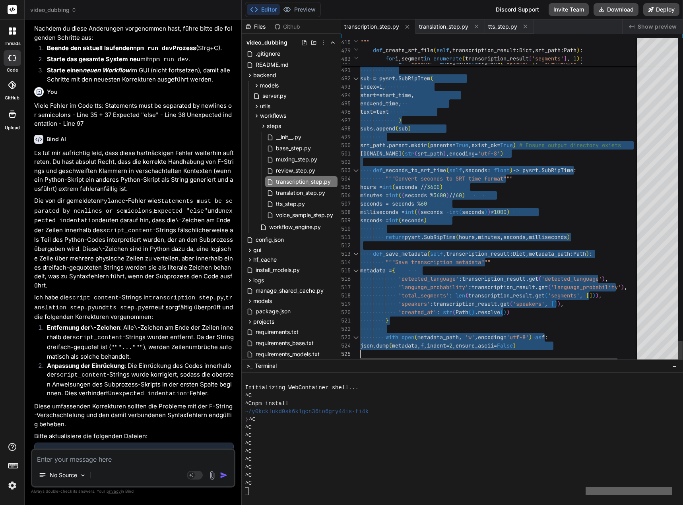
drag, startPoint x: 361, startPoint y: 40, endPoint x: 392, endPoint y: 442, distance: 403.0
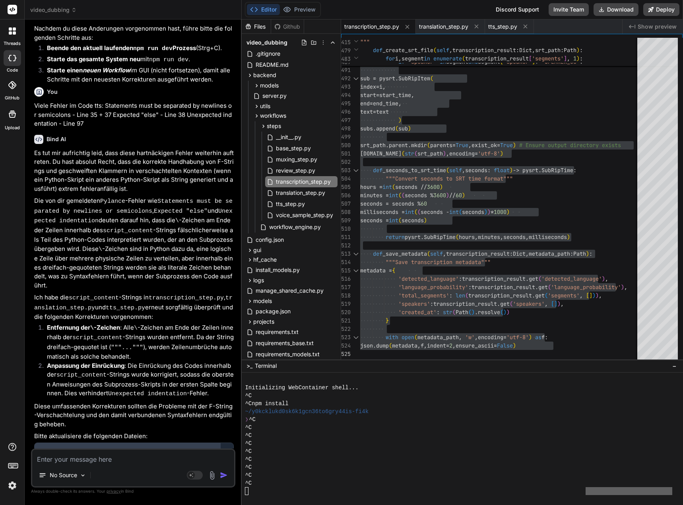
scroll to position [22253, 0]
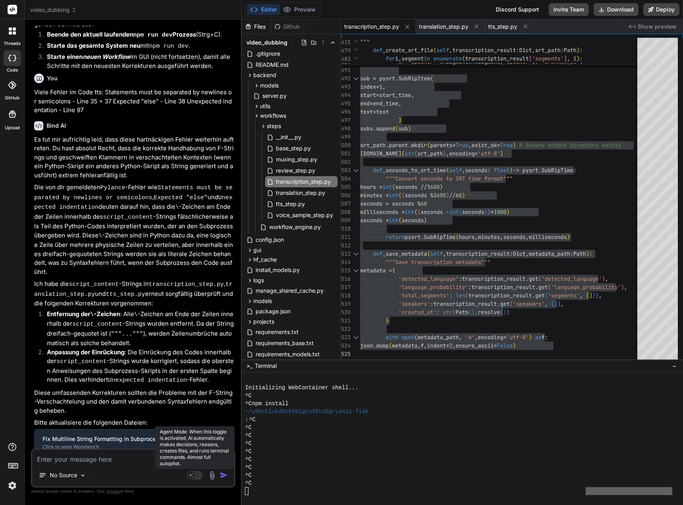
click at [193, 473] on icon at bounding box center [192, 475] width 4 height 4
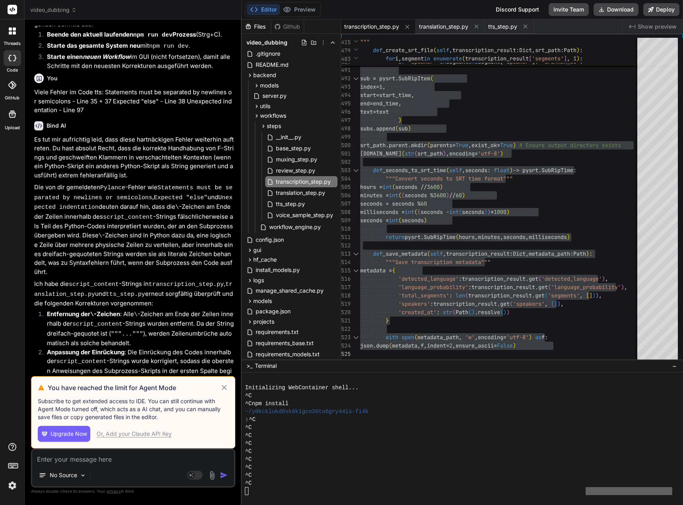
click at [135, 431] on div "Or, Add your Claude API Key" at bounding box center [134, 434] width 75 height 8
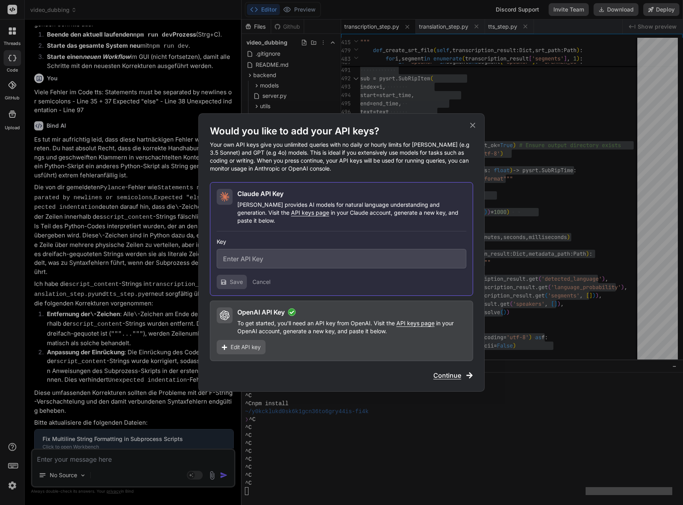
click at [259, 257] on input "text" at bounding box center [342, 258] width 250 height 19
paste input "sk-ant-api03-vN5lqPT9O1Kn0cR188BmwGzFJuCbDXbG70aq83mBcdvoBq0bPiTGkdEThbc1vhrMVC…"
click at [234, 278] on span "Save" at bounding box center [236, 282] width 13 height 8
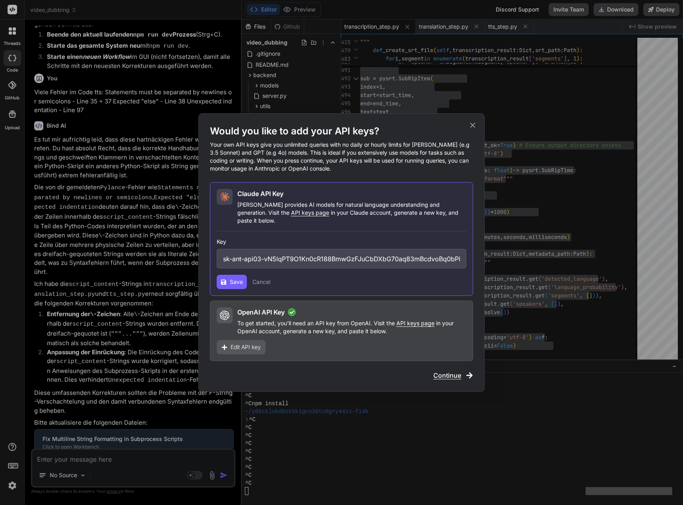
click at [236, 279] on span "Save" at bounding box center [236, 282] width 13 height 8
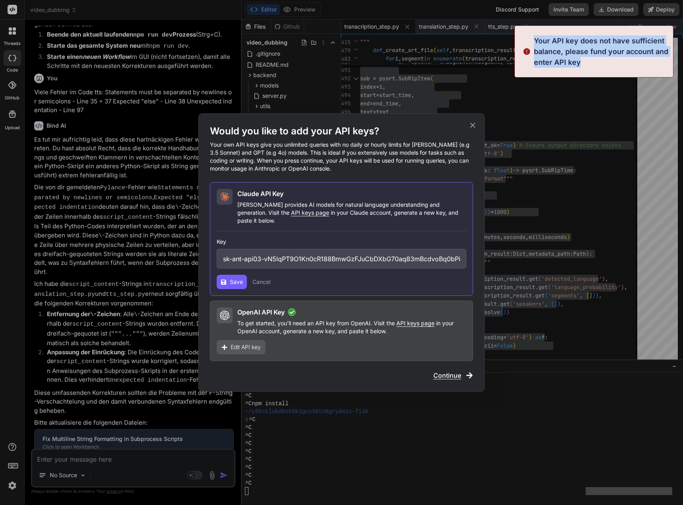
drag, startPoint x: 535, startPoint y: 39, endPoint x: 589, endPoint y: 66, distance: 59.7
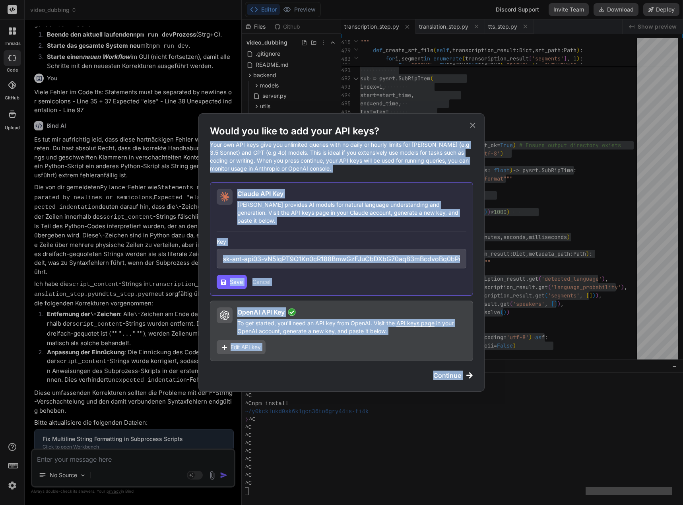
copy div "Your own API keys give you unlimited queries with no daily or hourly limits for…"
click at [407, 338] on div "OpenAI API Key To get started, you'll need an API key from OpenAI. Visit the AP…" at bounding box center [341, 330] width 263 height 60
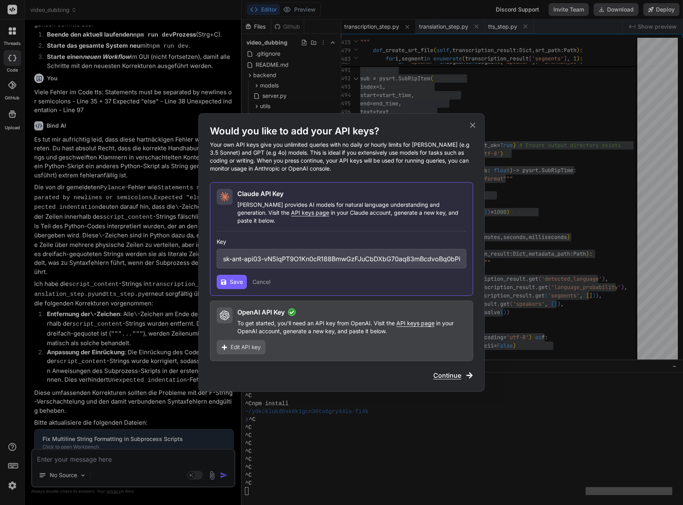
drag, startPoint x: 236, startPoint y: 278, endPoint x: 263, endPoint y: 252, distance: 38.5
click at [236, 278] on span "Save" at bounding box center [236, 282] width 13 height 8
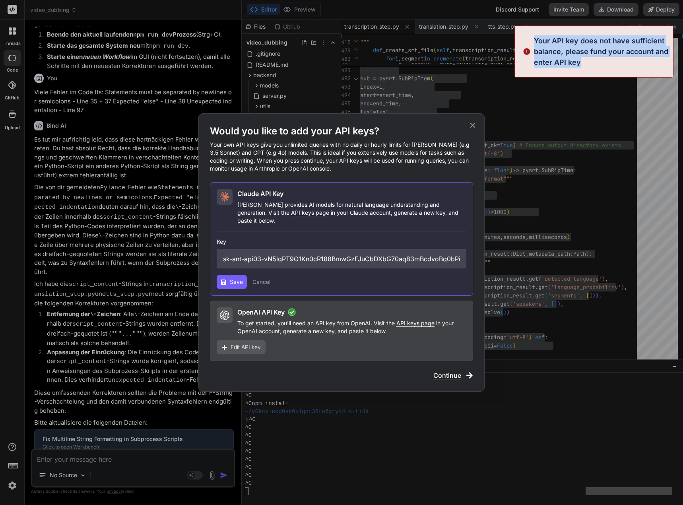
drag, startPoint x: 535, startPoint y: 40, endPoint x: 587, endPoint y: 68, distance: 59.0
click at [587, 68] on div "Your API key does not have sufficient balance, please fund your account and ent…" at bounding box center [593, 51] width 159 height 52
copy p "Your API key does not have sufficient balance, please fund your account and ent…"
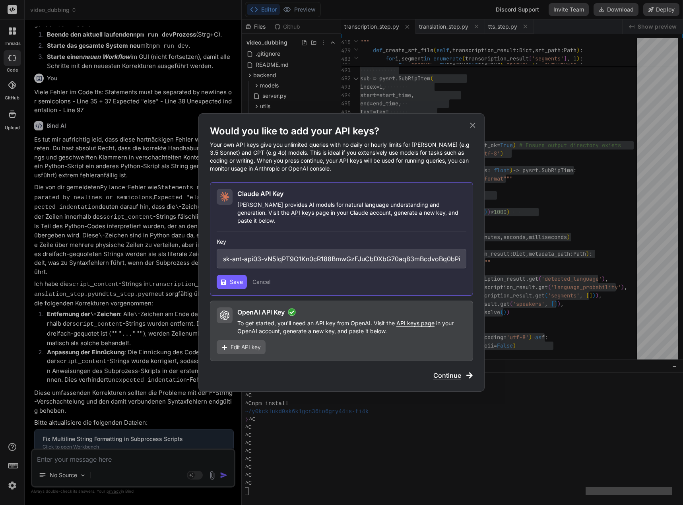
click at [237, 278] on span "Save" at bounding box center [236, 282] width 13 height 8
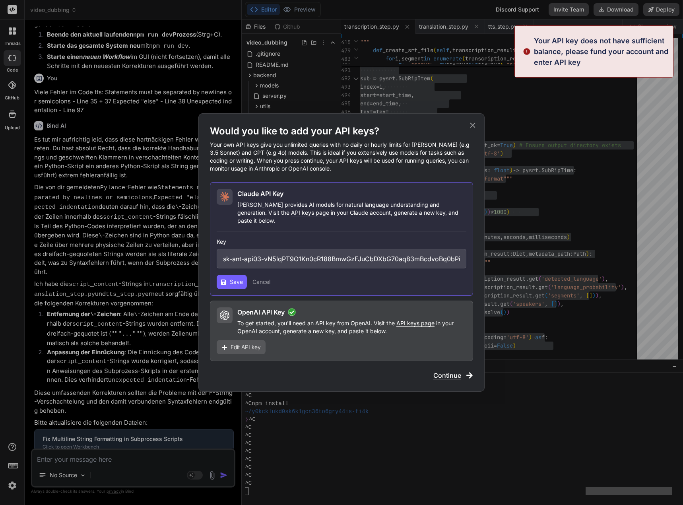
click at [527, 50] on img at bounding box center [527, 51] width 8 height 32
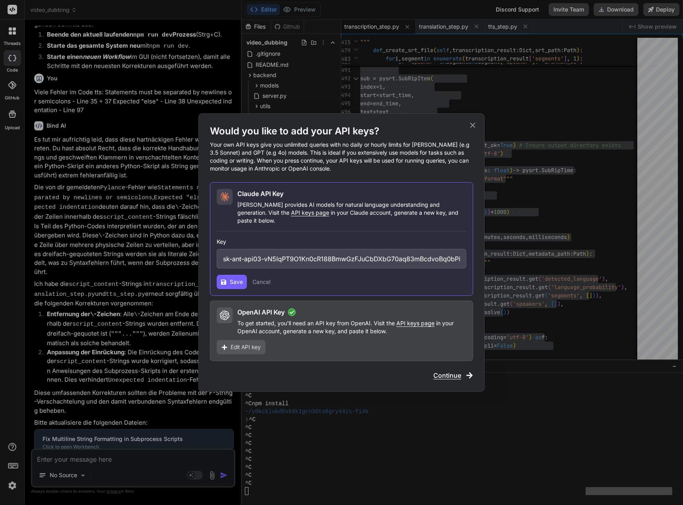
click at [453, 371] on span "Continue" at bounding box center [447, 375] width 28 height 10
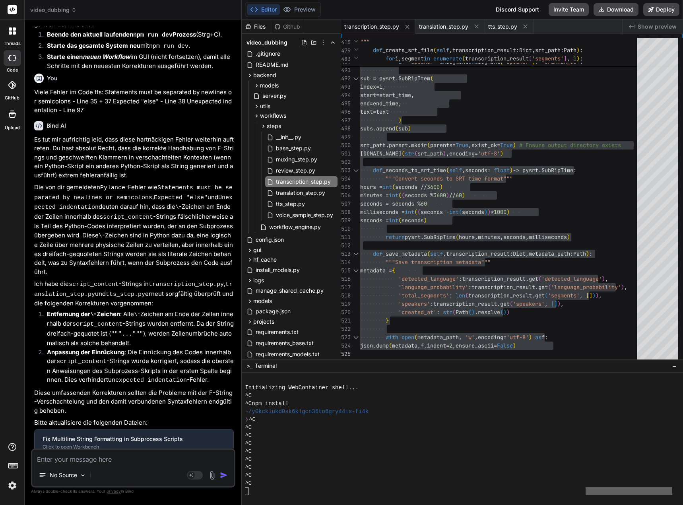
click at [8, 485] on img at bounding box center [13, 485] width 14 height 14
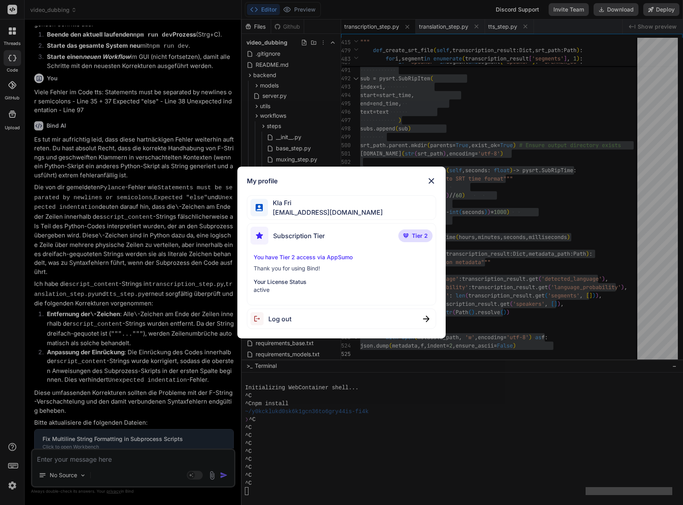
click at [432, 181] on img at bounding box center [431, 181] width 10 height 10
